Goal: Task Accomplishment & Management: Use online tool/utility

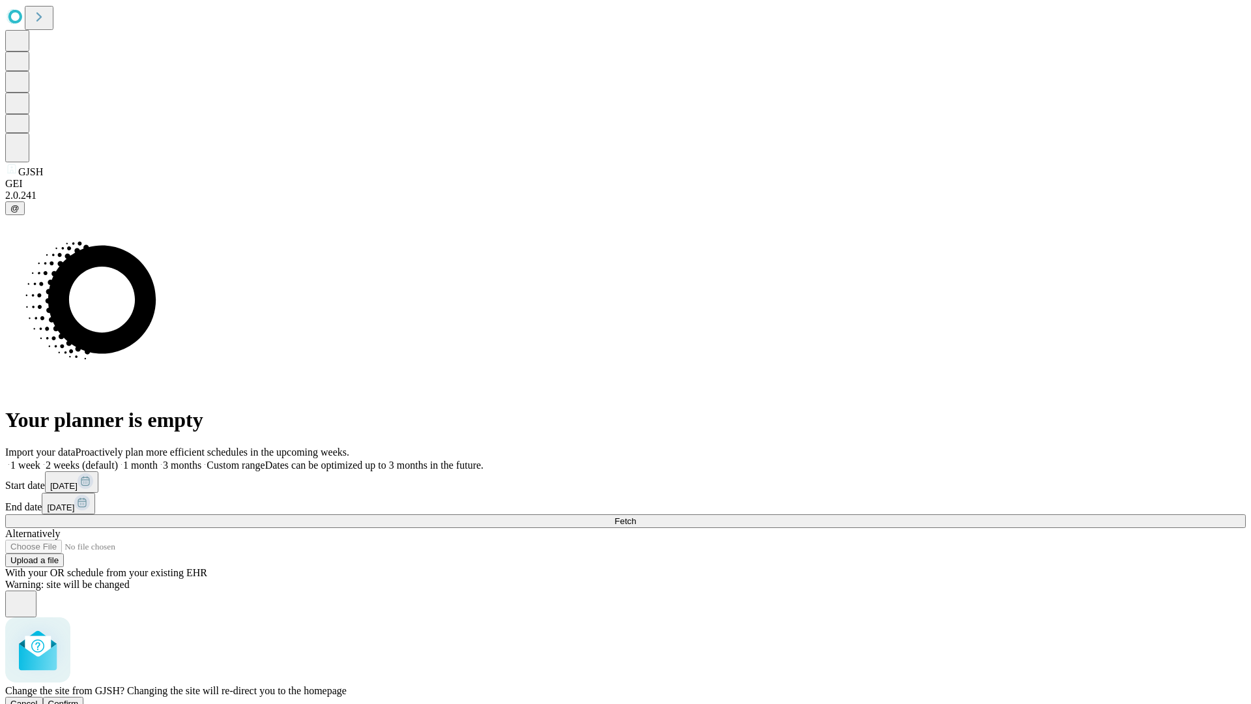
click at [79, 699] on span "Confirm" at bounding box center [63, 704] width 31 height 10
click at [158, 459] on label "1 month" at bounding box center [138, 464] width 40 height 11
click at [636, 516] on span "Fetch" at bounding box center [626, 521] width 22 height 10
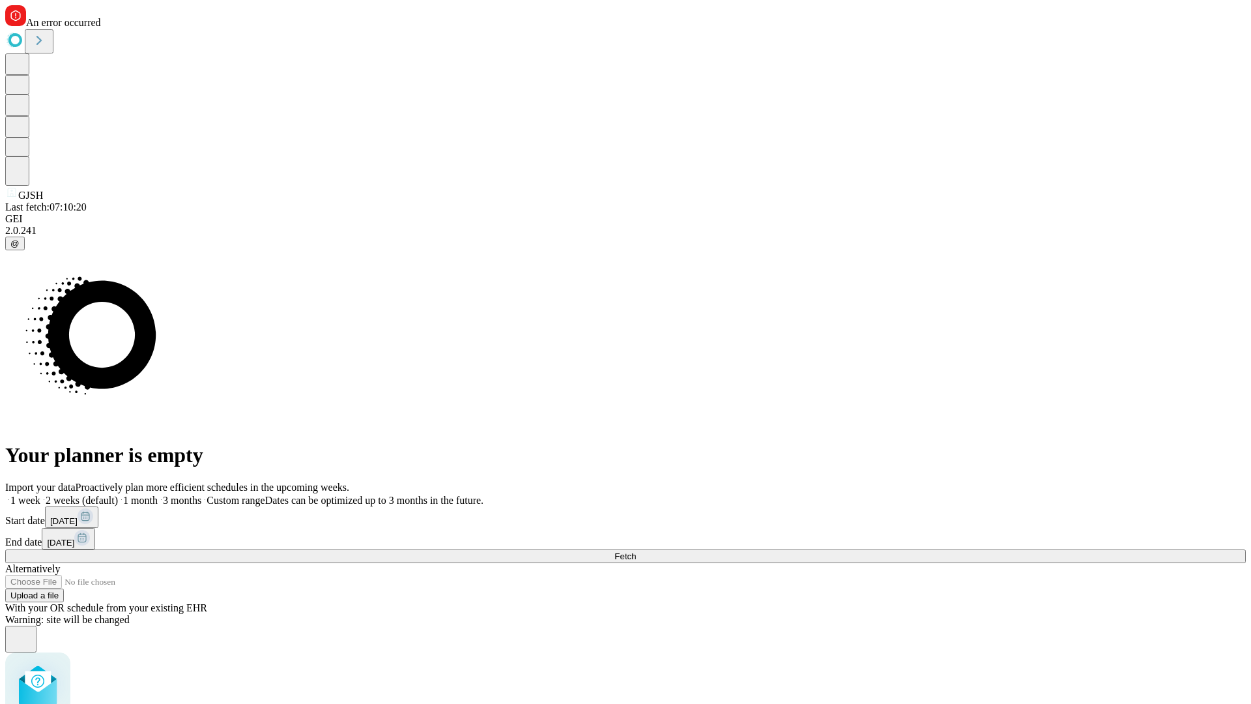
click at [158, 495] on label "1 month" at bounding box center [138, 500] width 40 height 11
click at [636, 551] on span "Fetch" at bounding box center [626, 556] width 22 height 10
click at [158, 495] on label "1 month" at bounding box center [138, 500] width 40 height 11
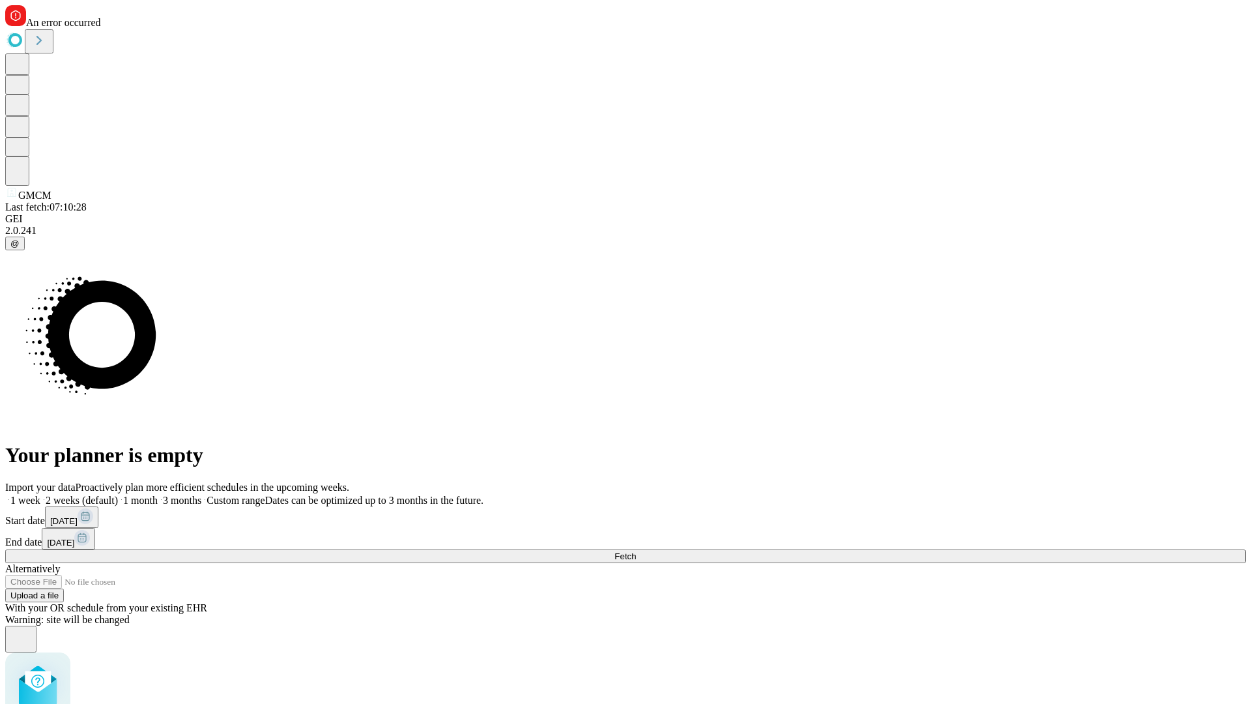
click at [636, 551] on span "Fetch" at bounding box center [626, 556] width 22 height 10
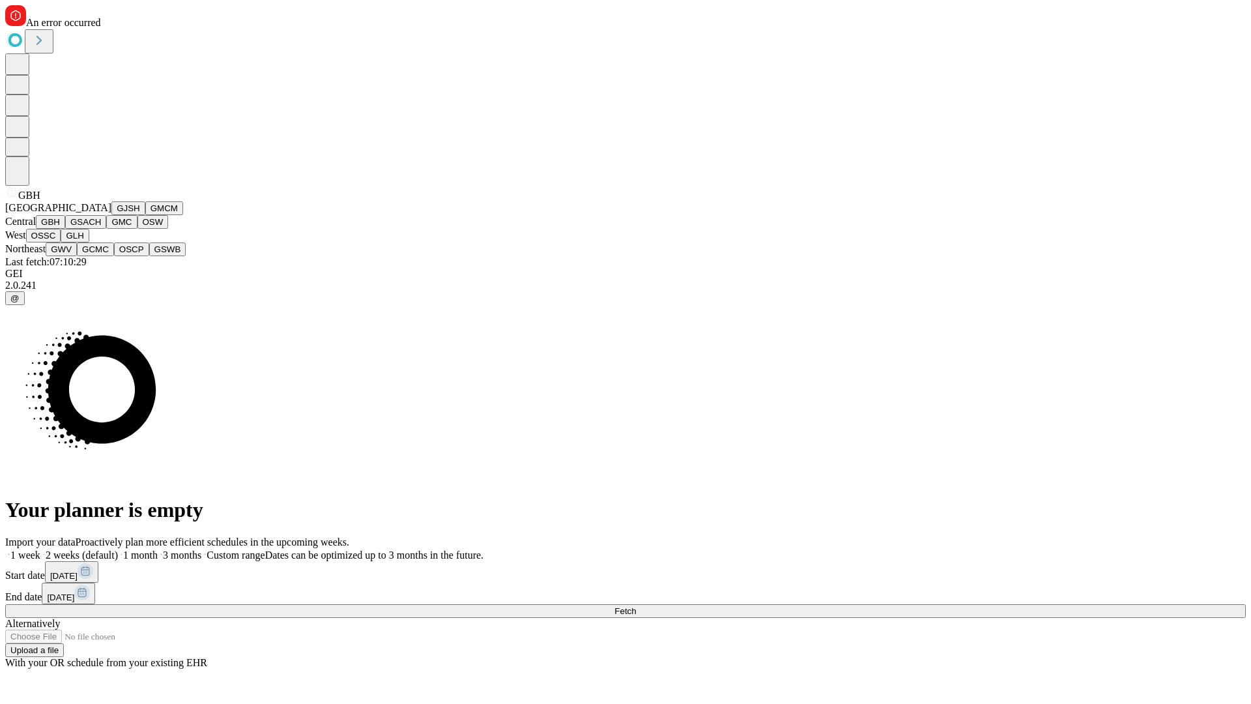
click at [101, 229] on button "GSACH" at bounding box center [85, 222] width 41 height 14
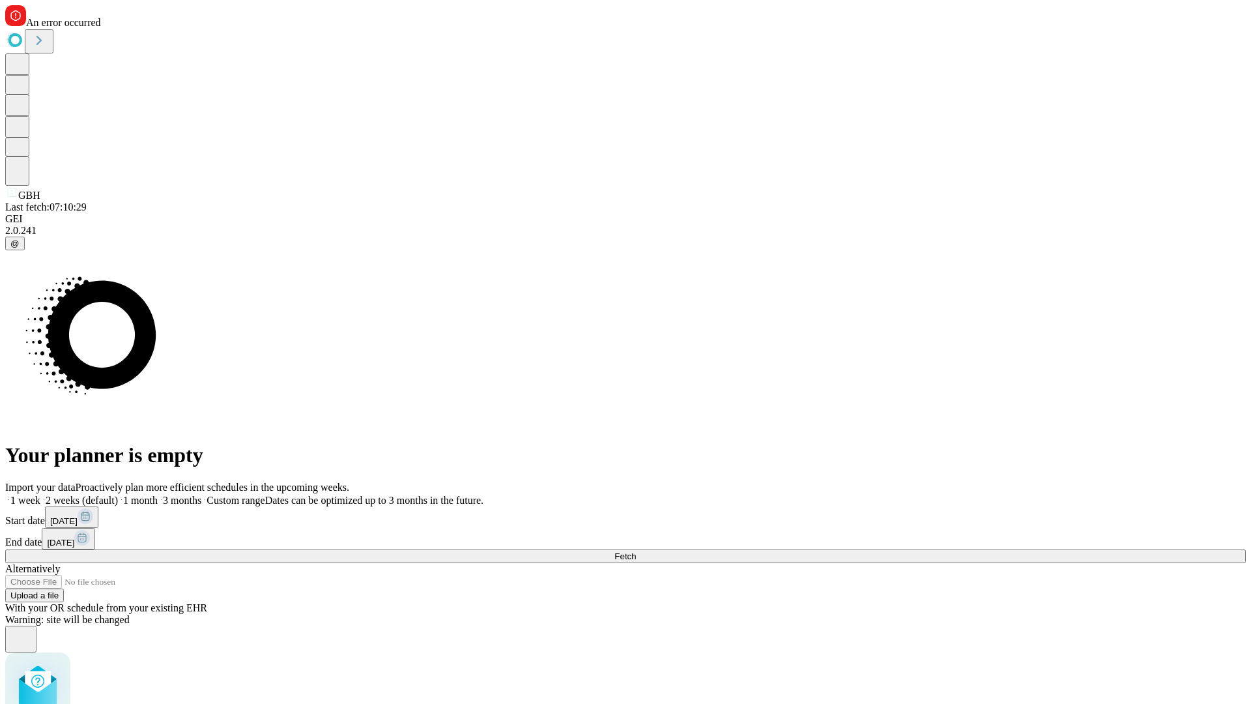
click at [158, 495] on label "1 month" at bounding box center [138, 500] width 40 height 11
click at [636, 551] on span "Fetch" at bounding box center [626, 556] width 22 height 10
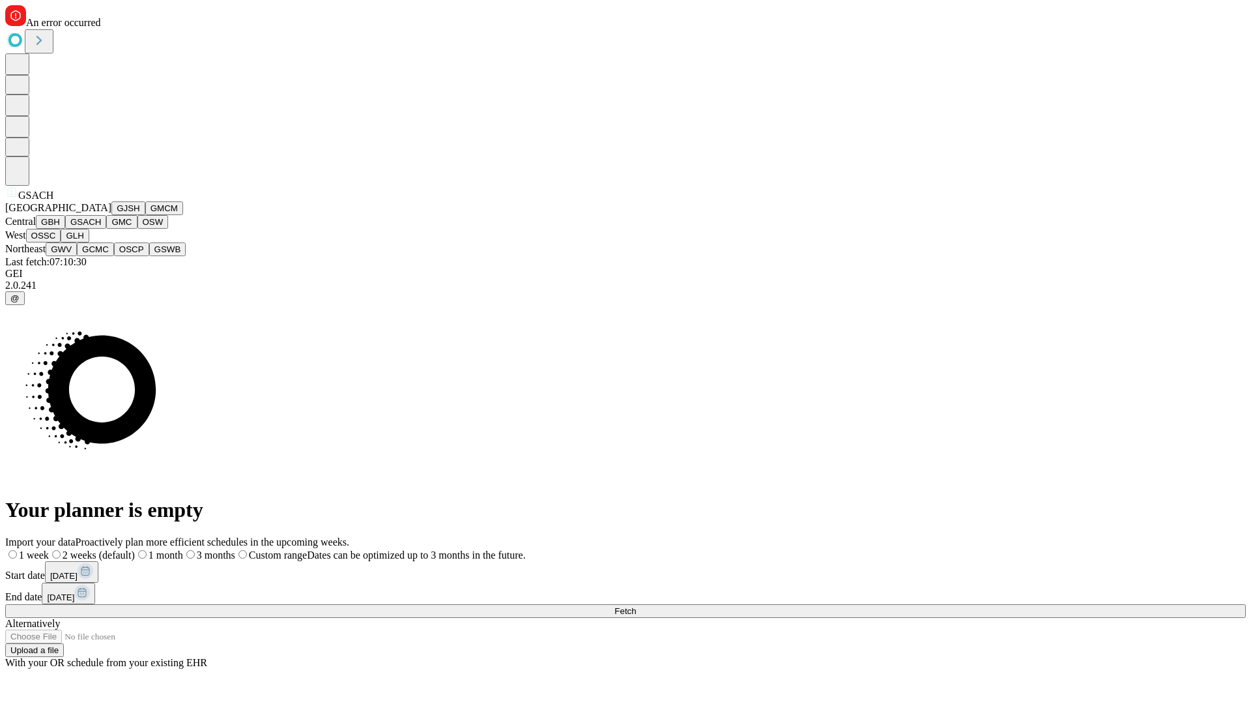
click at [106, 229] on button "GMC" at bounding box center [121, 222] width 31 height 14
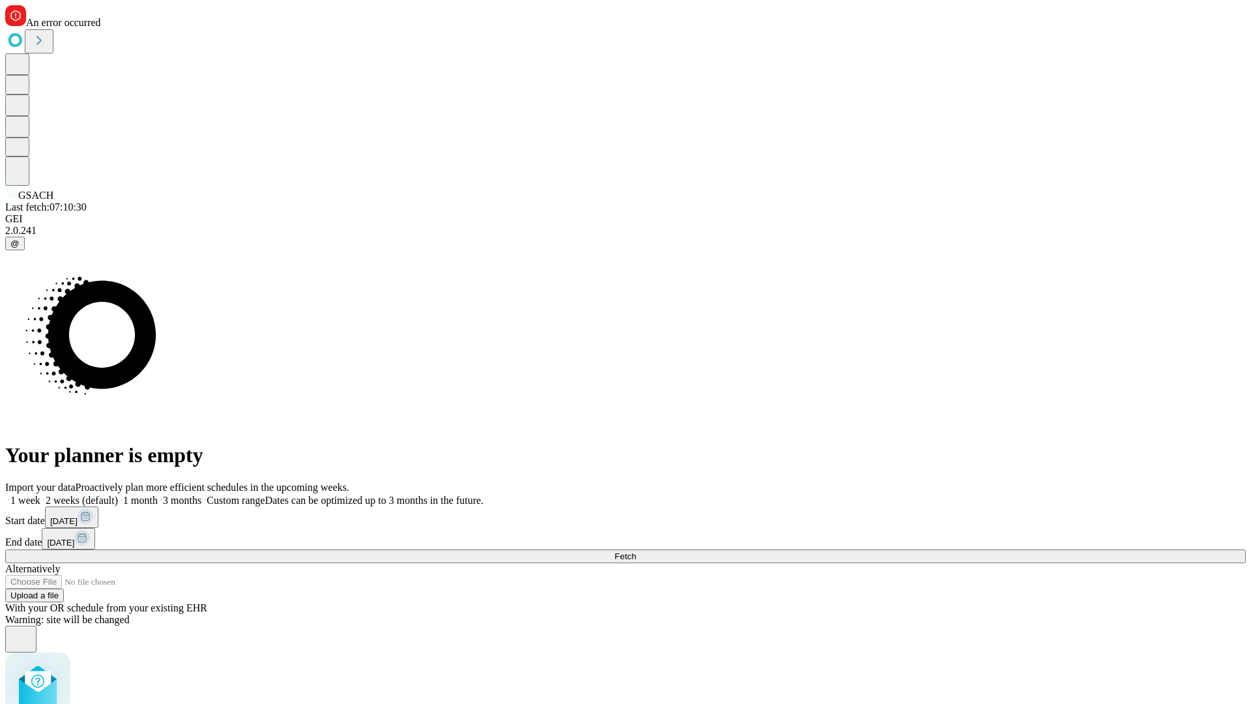
click at [158, 495] on label "1 month" at bounding box center [138, 500] width 40 height 11
click at [636, 551] on span "Fetch" at bounding box center [626, 556] width 22 height 10
click at [158, 495] on label "1 month" at bounding box center [138, 500] width 40 height 11
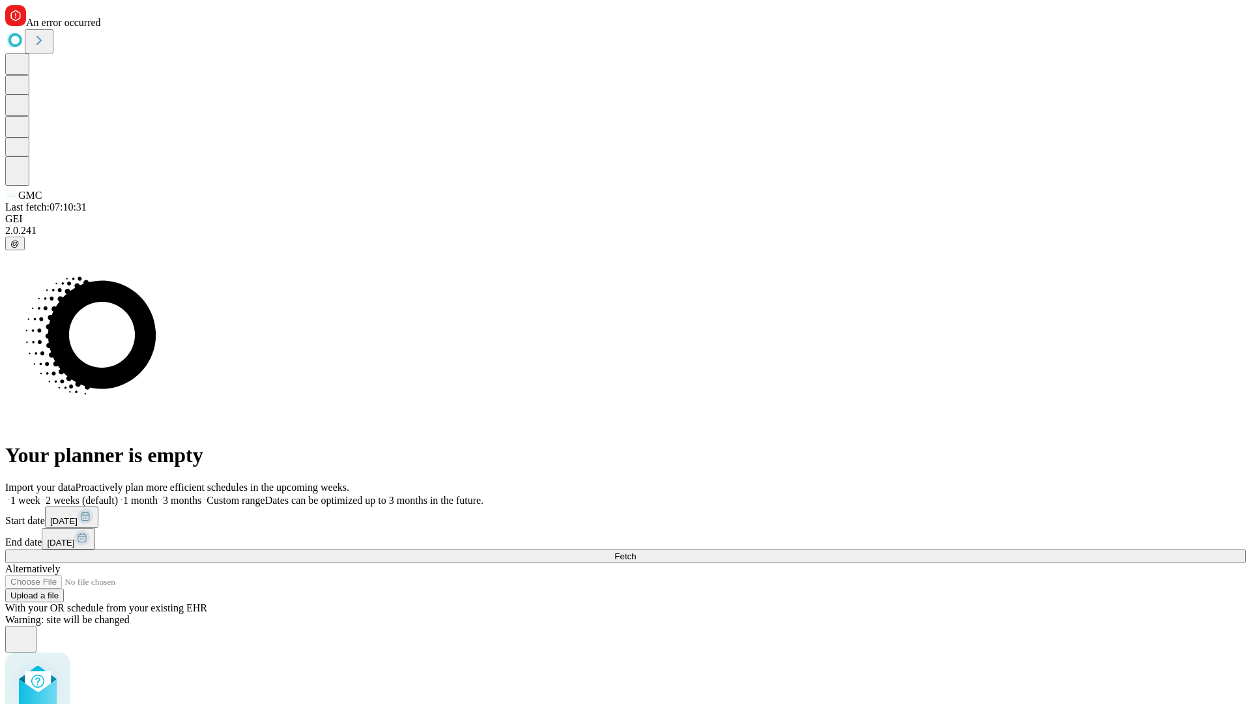
click at [636, 551] on span "Fetch" at bounding box center [626, 556] width 22 height 10
click at [158, 495] on label "1 month" at bounding box center [138, 500] width 40 height 11
click at [636, 551] on span "Fetch" at bounding box center [626, 556] width 22 height 10
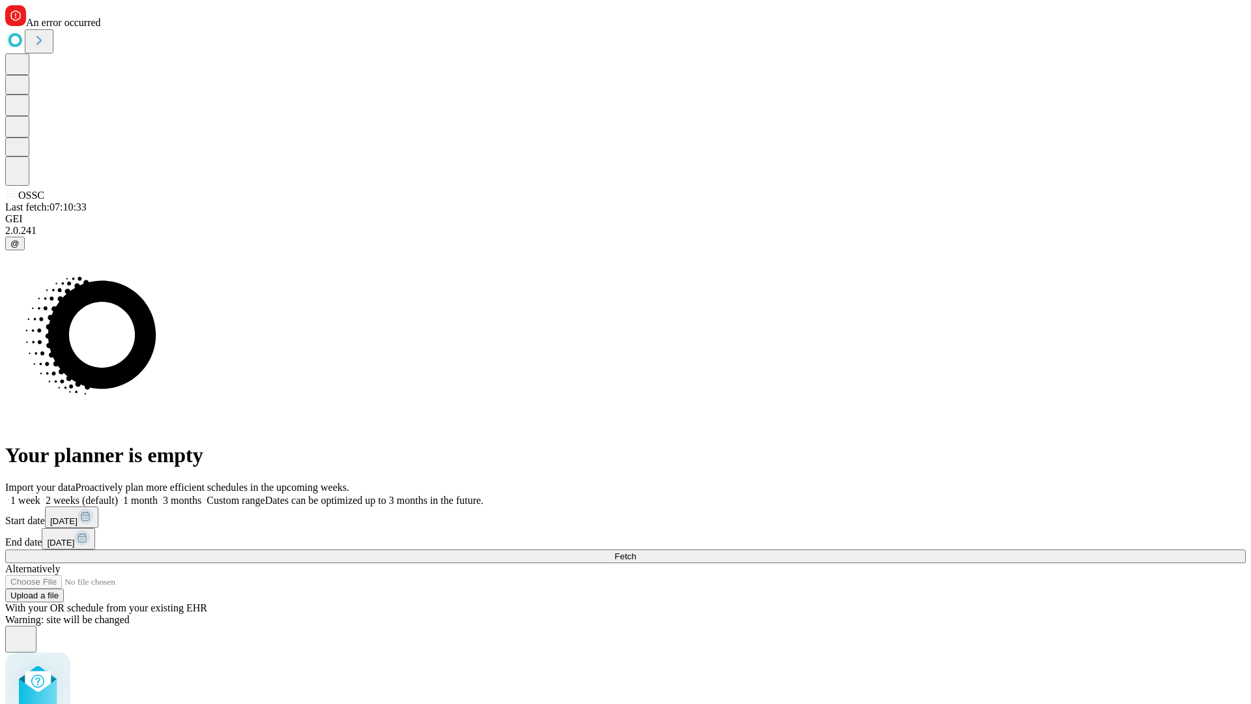
click at [158, 495] on label "1 month" at bounding box center [138, 500] width 40 height 11
click at [636, 551] on span "Fetch" at bounding box center [626, 556] width 22 height 10
click at [158, 495] on label "1 month" at bounding box center [138, 500] width 40 height 11
click at [636, 551] on span "Fetch" at bounding box center [626, 556] width 22 height 10
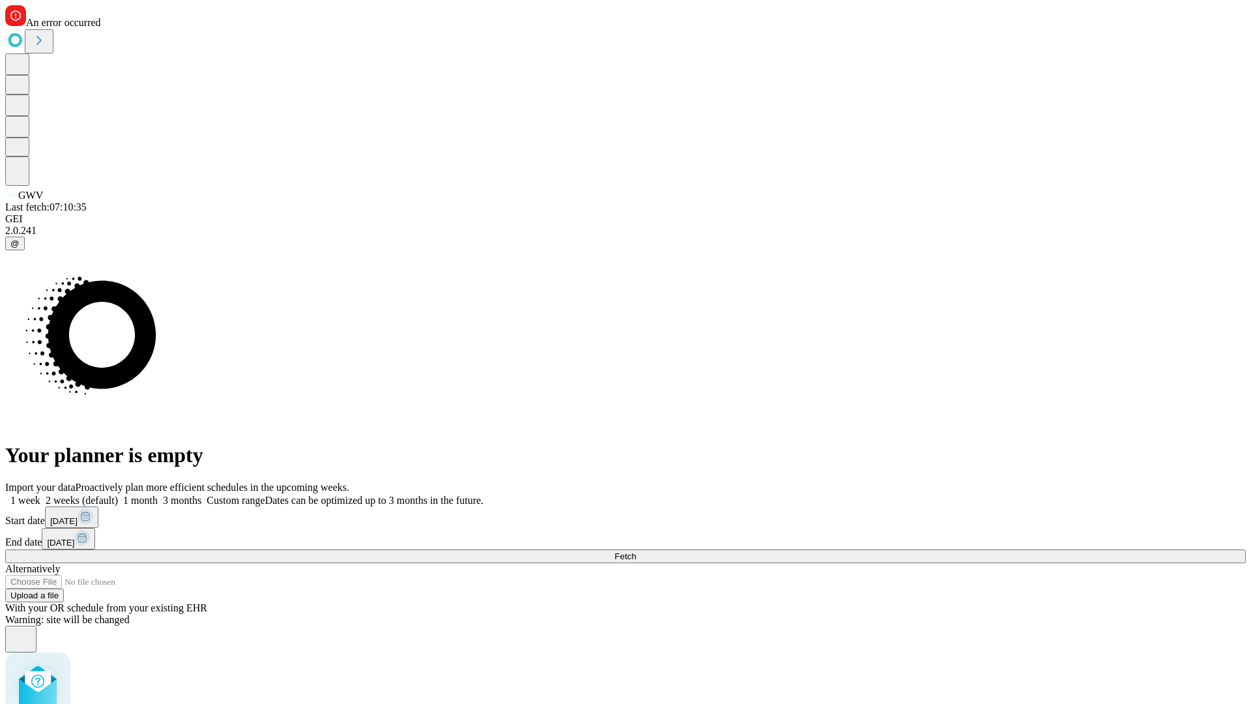
click at [158, 495] on label "1 month" at bounding box center [138, 500] width 40 height 11
click at [636, 551] on span "Fetch" at bounding box center [626, 556] width 22 height 10
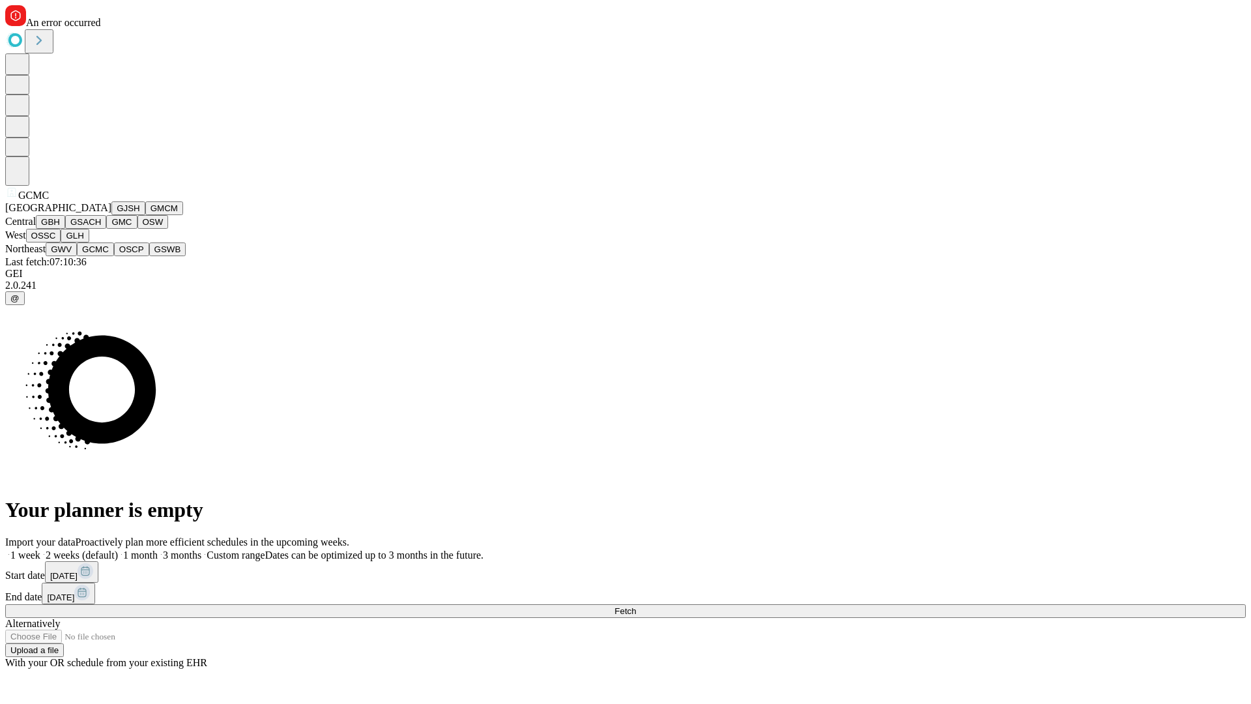
click at [114, 256] on button "OSCP" at bounding box center [131, 249] width 35 height 14
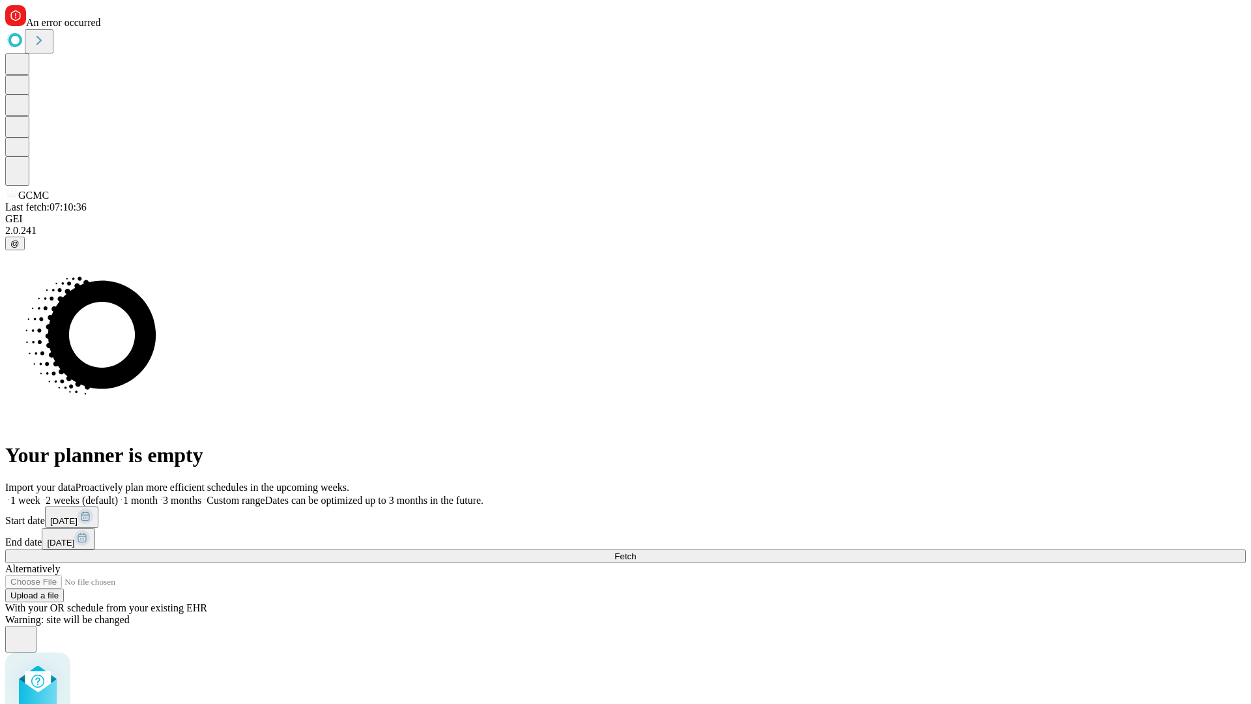
click at [158, 495] on label "1 month" at bounding box center [138, 500] width 40 height 11
click at [636, 551] on span "Fetch" at bounding box center [626, 556] width 22 height 10
click at [158, 495] on label "1 month" at bounding box center [138, 500] width 40 height 11
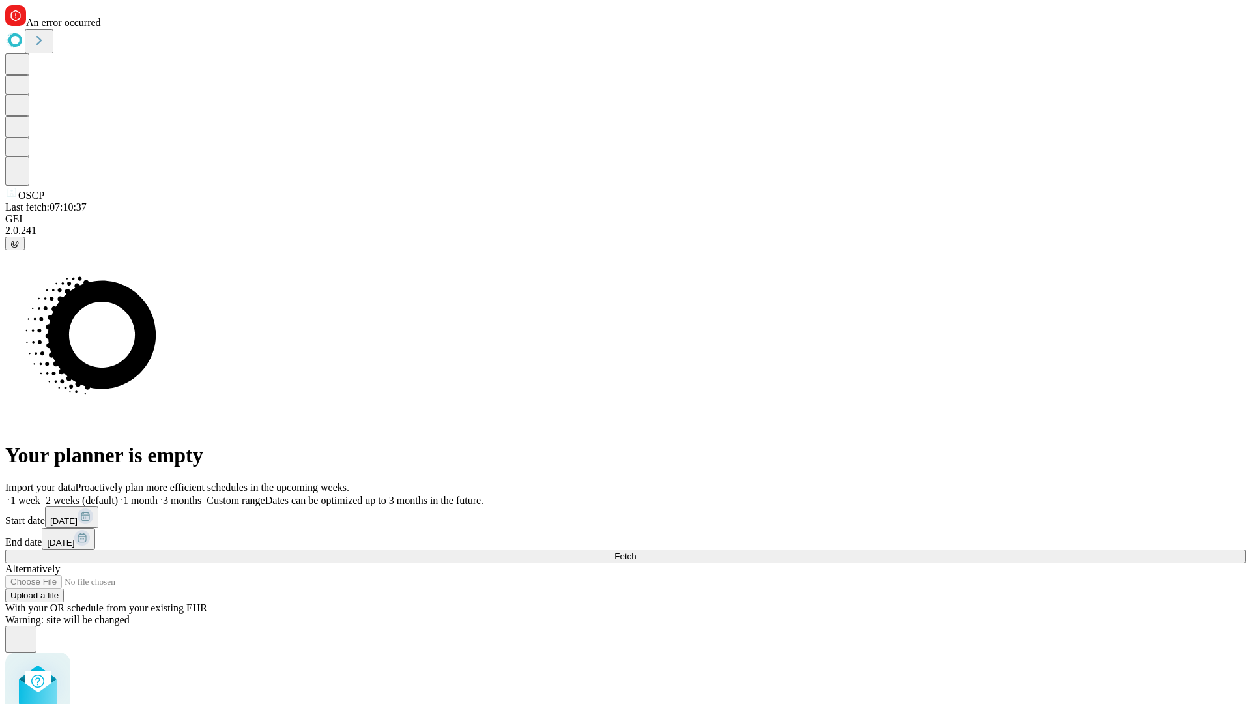
click at [636, 551] on span "Fetch" at bounding box center [626, 556] width 22 height 10
